Goal: Task Accomplishment & Management: Manage account settings

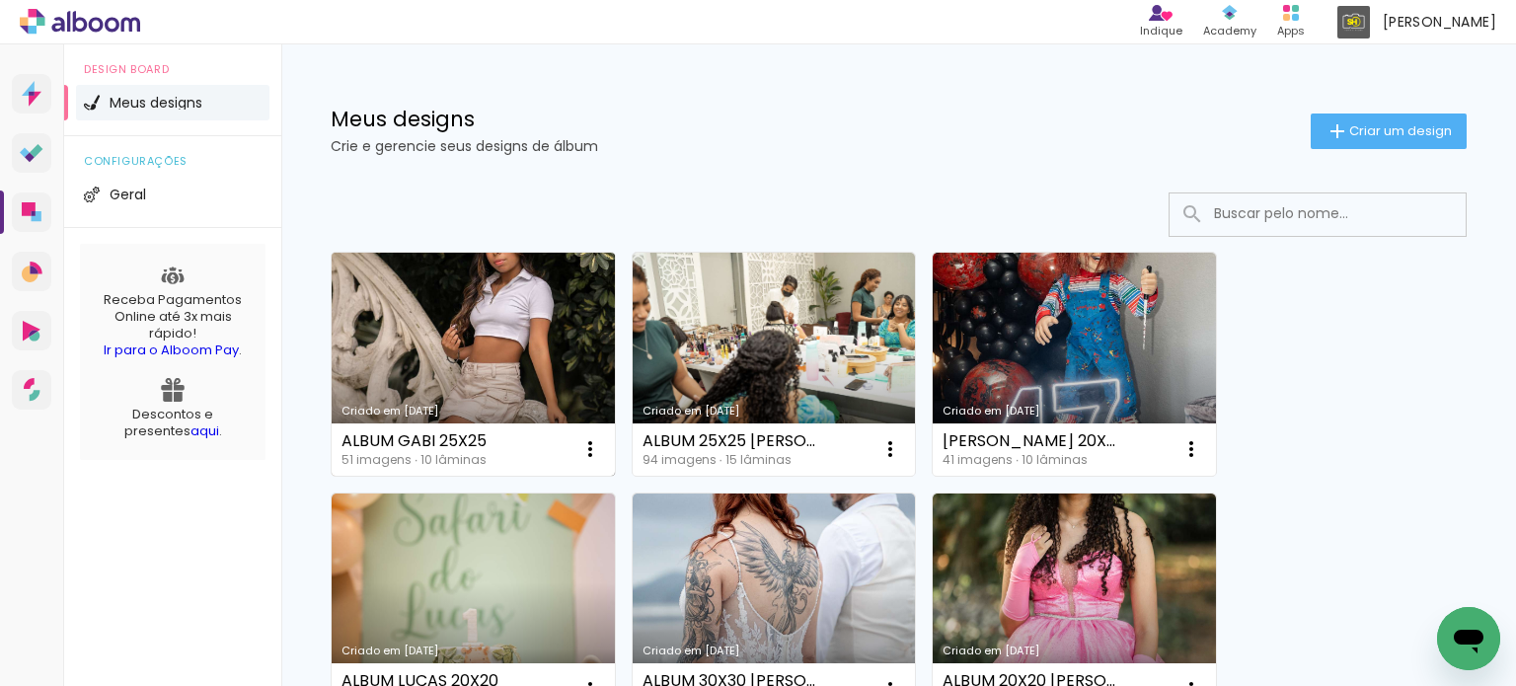
click at [392, 332] on link "Criado em [DATE]" at bounding box center [473, 364] width 283 height 223
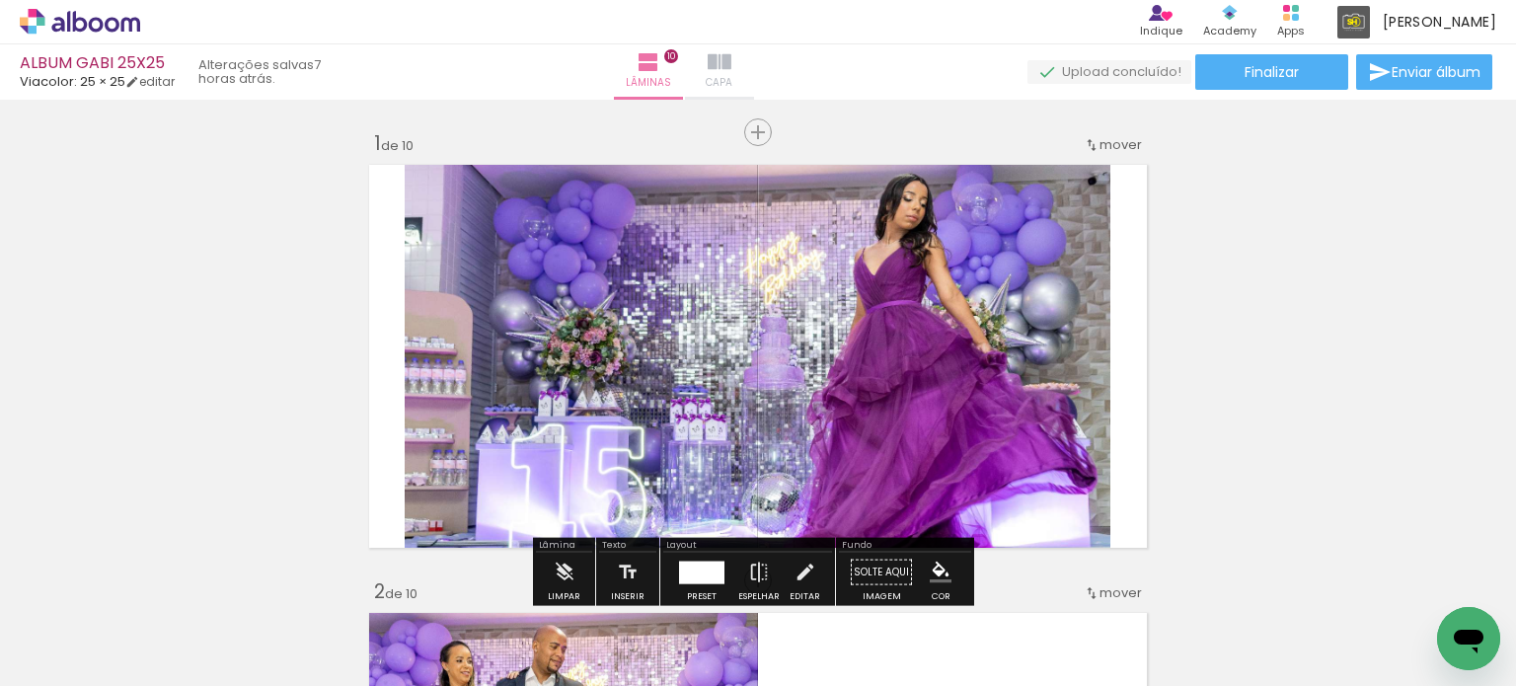
click at [754, 74] on paper-button "Capa" at bounding box center [719, 71] width 69 height 55
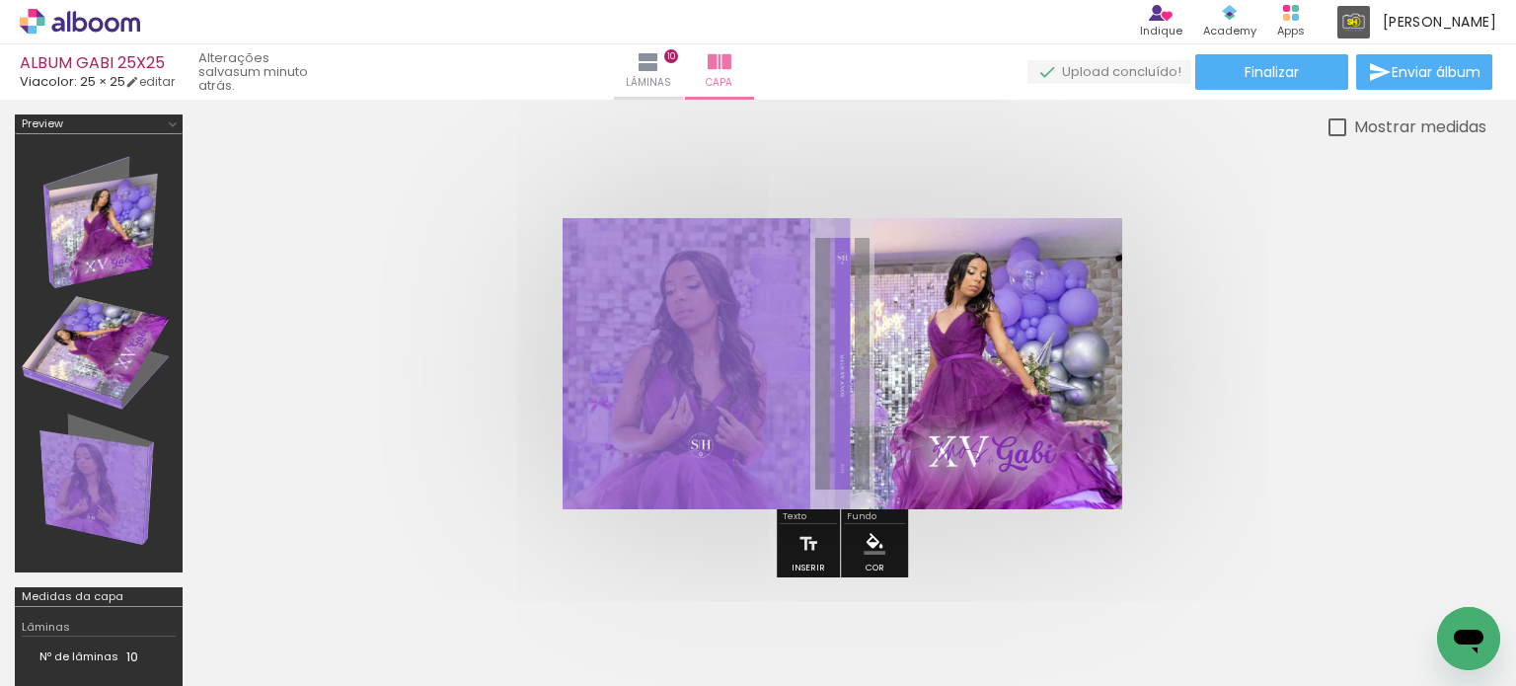
click at [0, 0] on quentale-cover at bounding box center [0, 0] width 0 height 0
click at [1253, 65] on span "Finalizar" at bounding box center [1272, 72] width 54 height 14
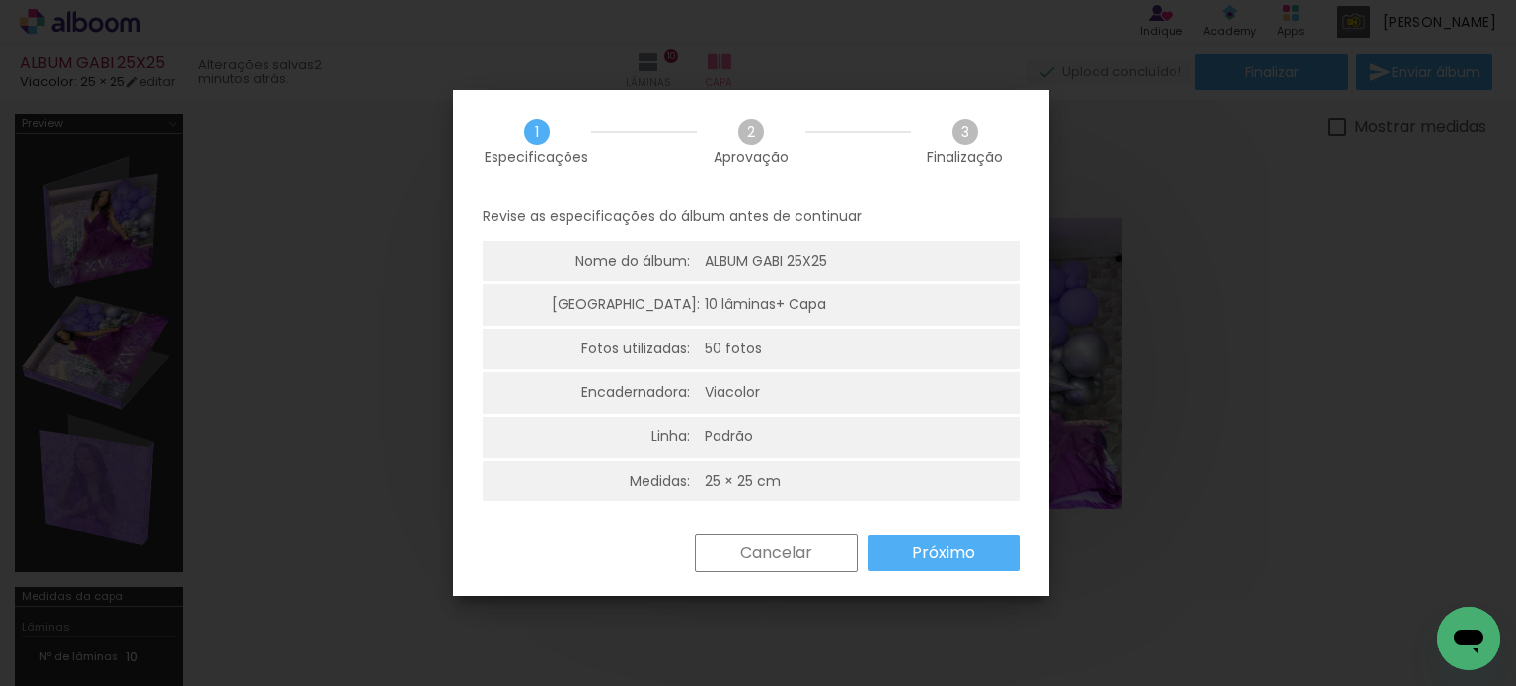
click at [979, 572] on div "Cancelar Próximo" at bounding box center [751, 567] width 596 height 67
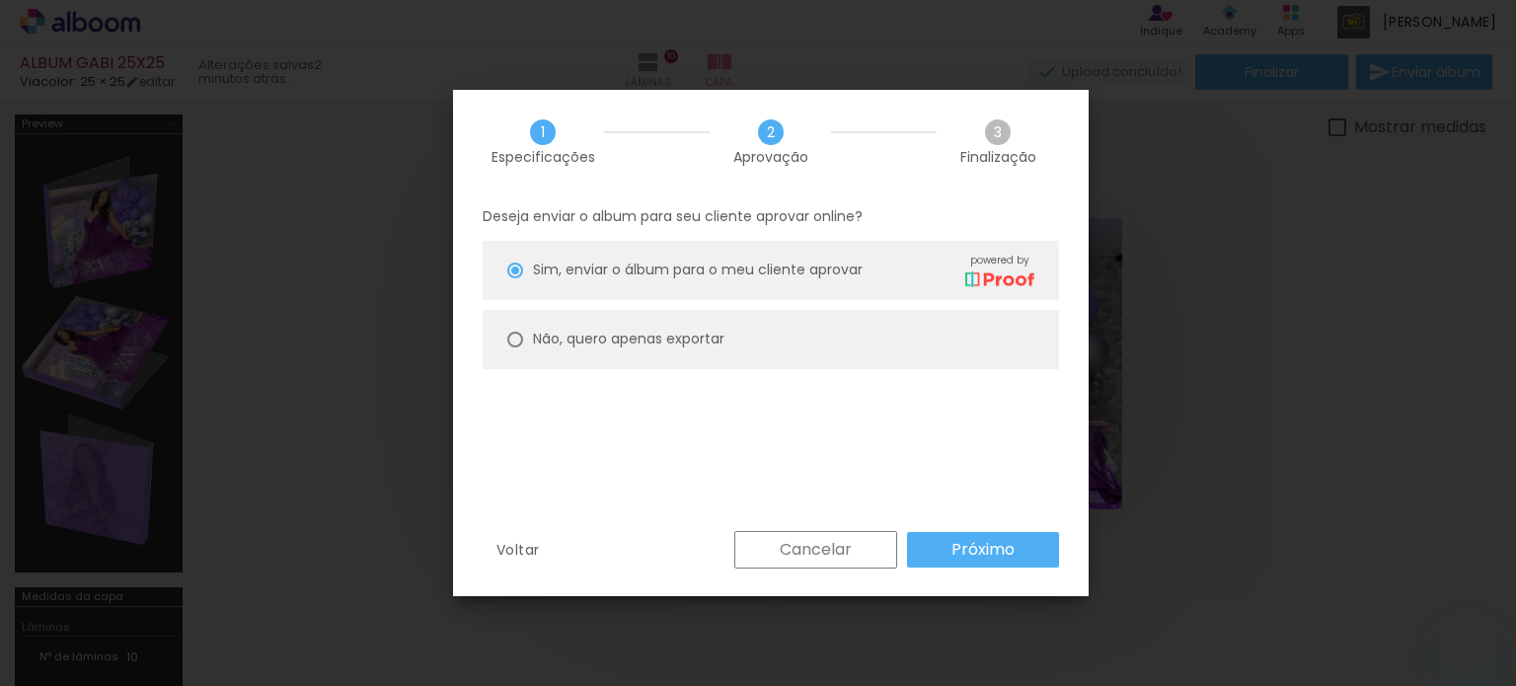
click at [0, 0] on slot "Próximo" at bounding box center [0, 0] width 0 height 0
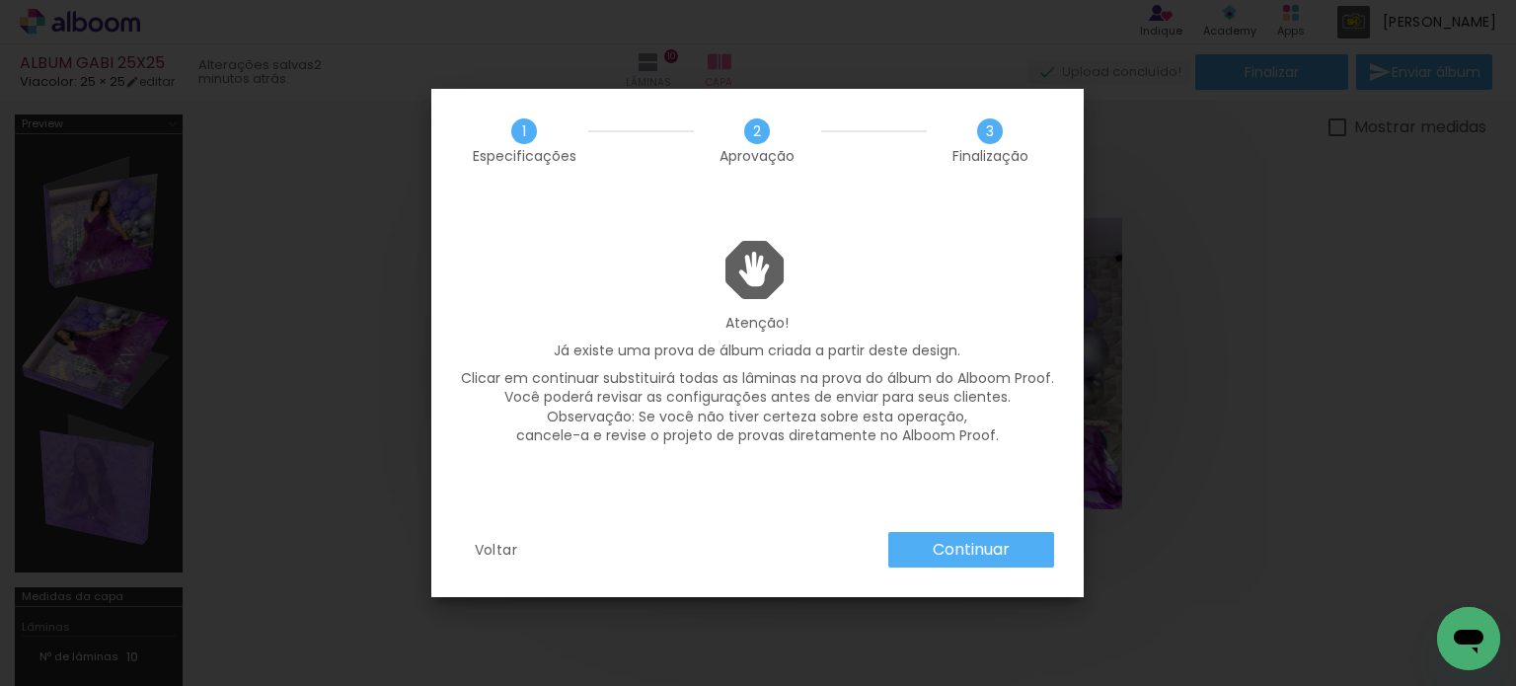
click at [0, 0] on slot "Continuar" at bounding box center [0, 0] width 0 height 0
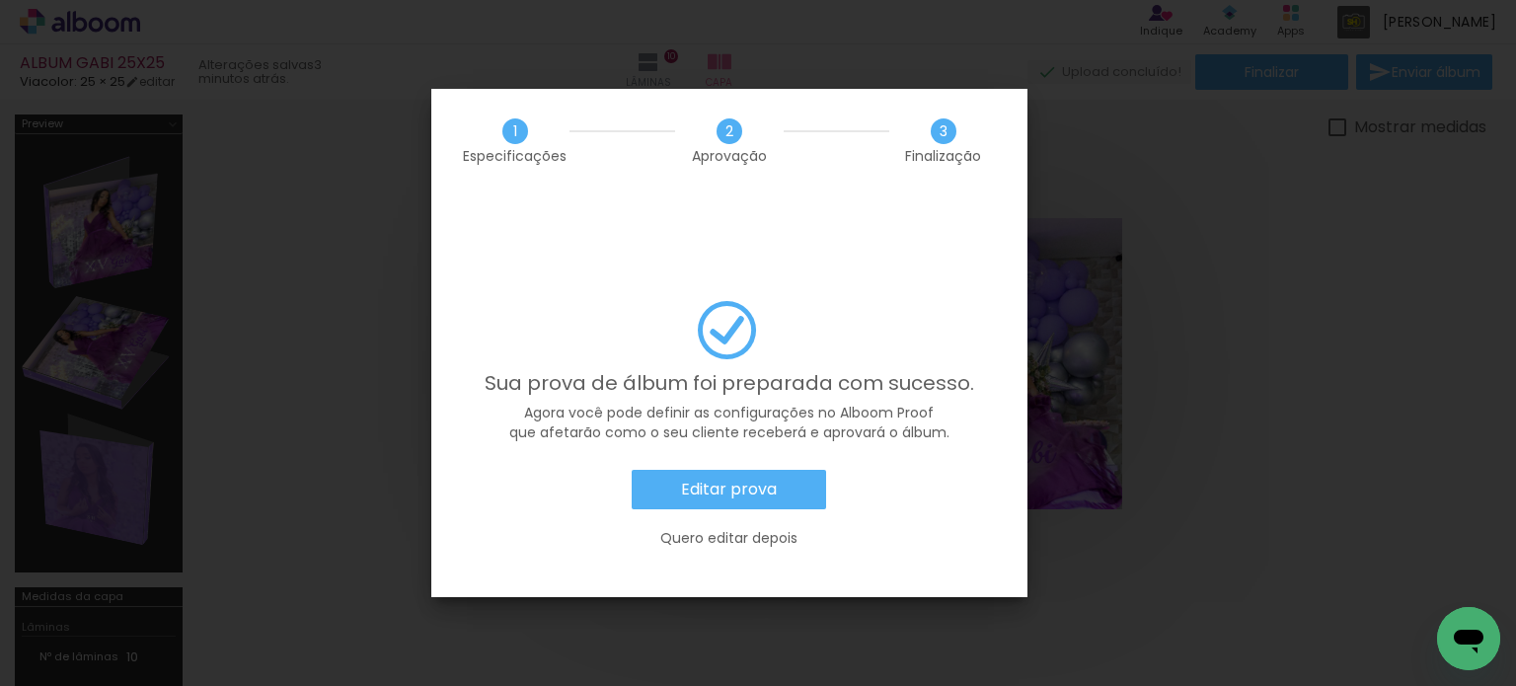
click at [805, 470] on paper-button "Editar prova" at bounding box center [729, 489] width 194 height 39
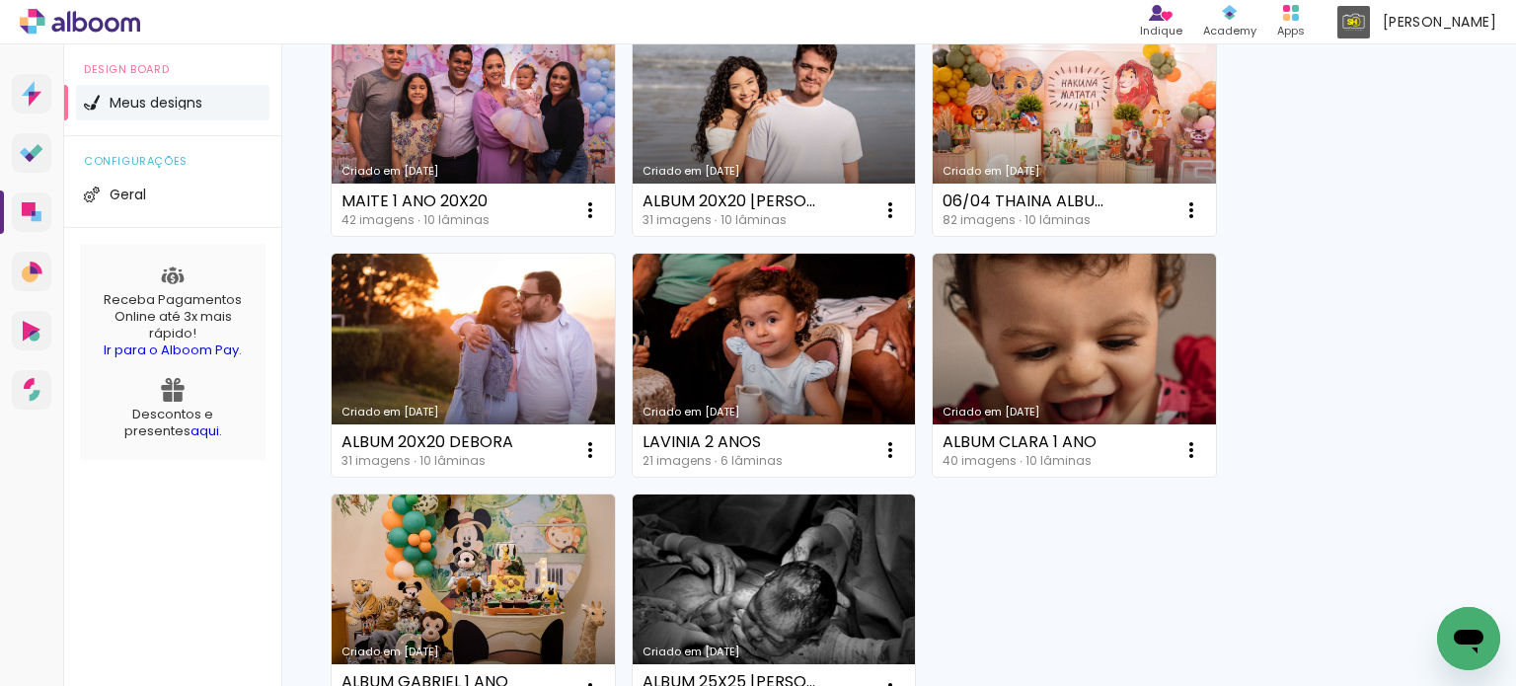
scroll to position [1678, 0]
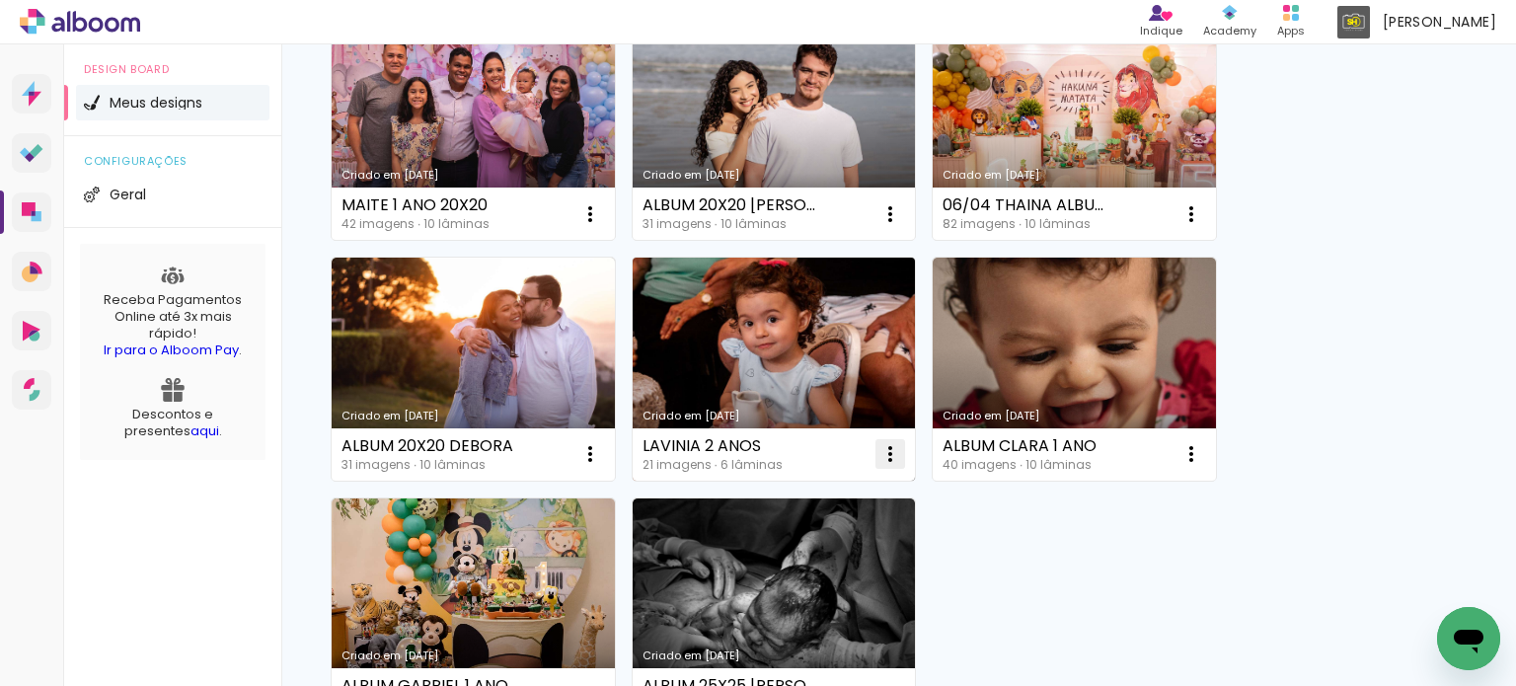
click at [884, 453] on iron-icon at bounding box center [890, 454] width 24 height 24
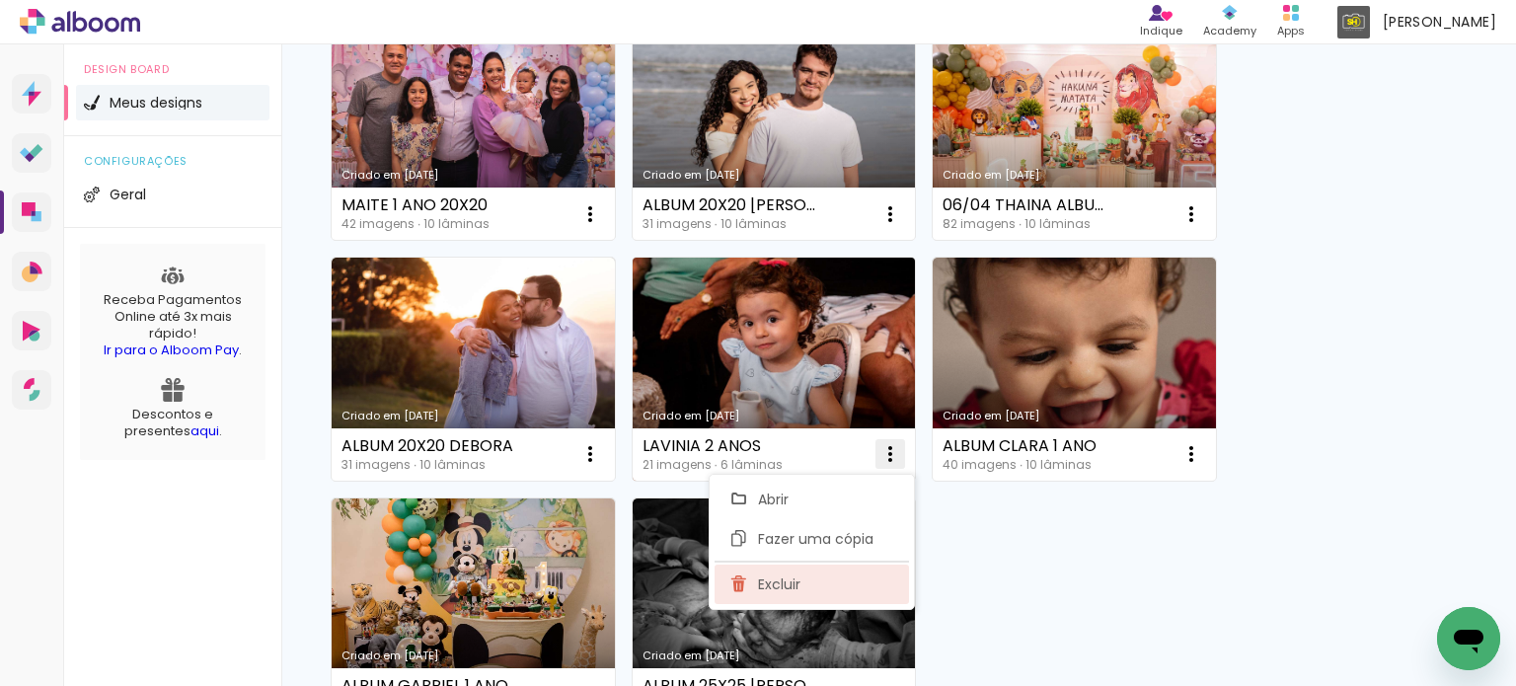
click at [850, 598] on paper-item "Excluir" at bounding box center [812, 584] width 194 height 39
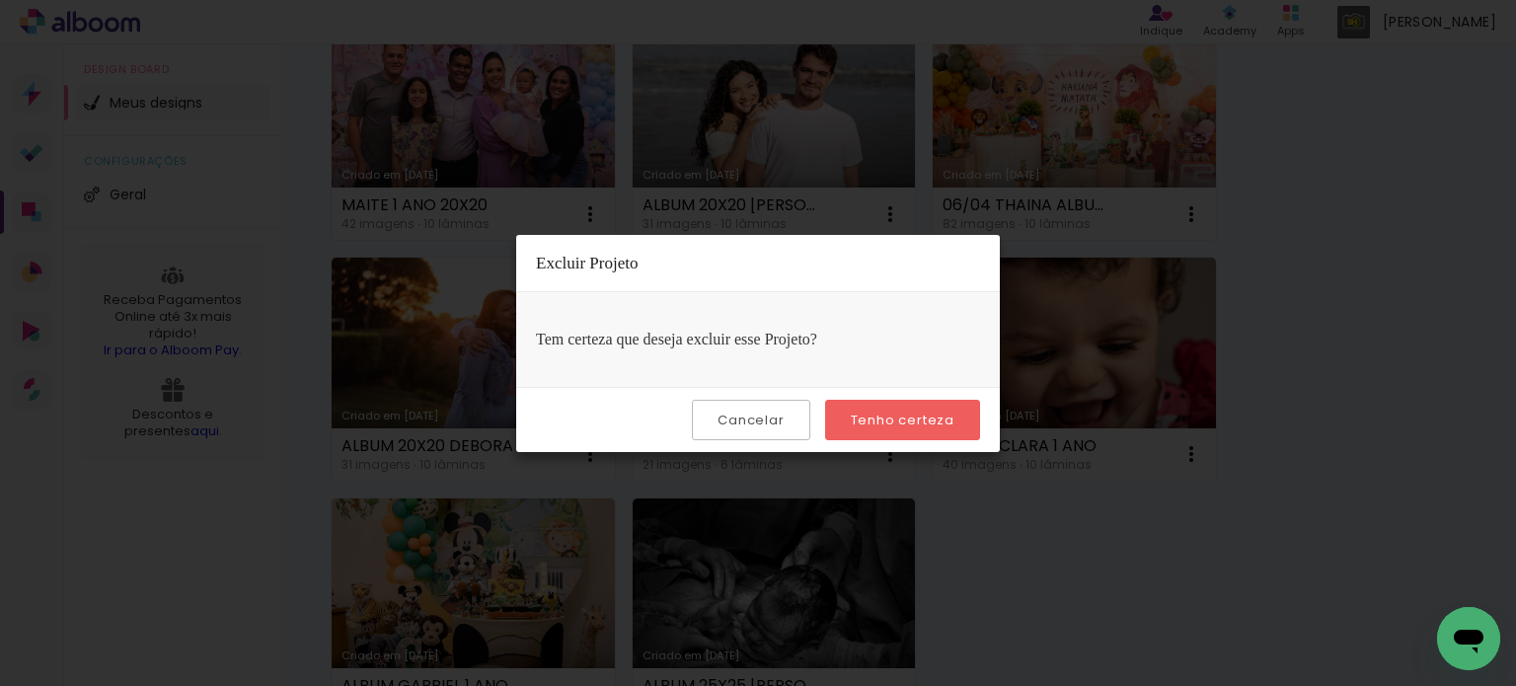
click at [0, 0] on slot "Tenho certeza" at bounding box center [0, 0] width 0 height 0
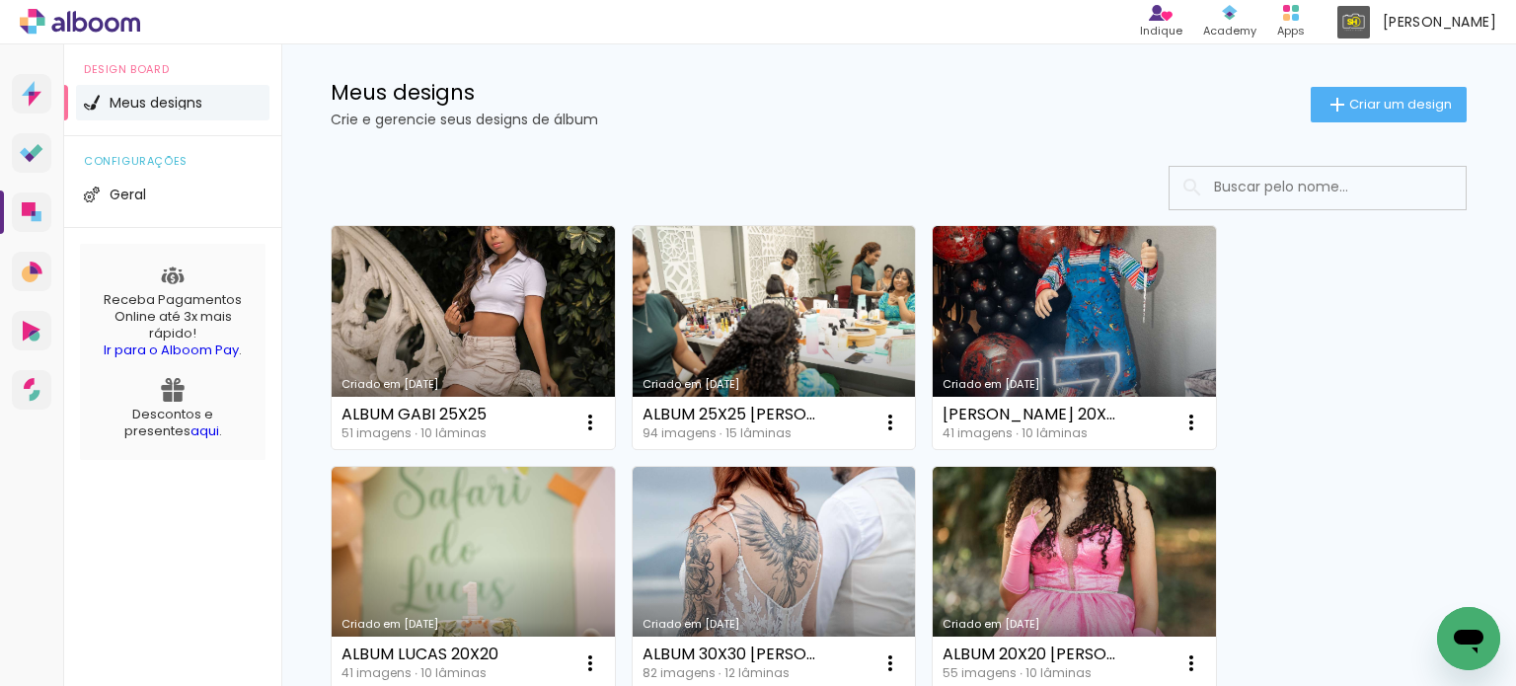
scroll to position [0, 0]
